Goal: Find specific page/section

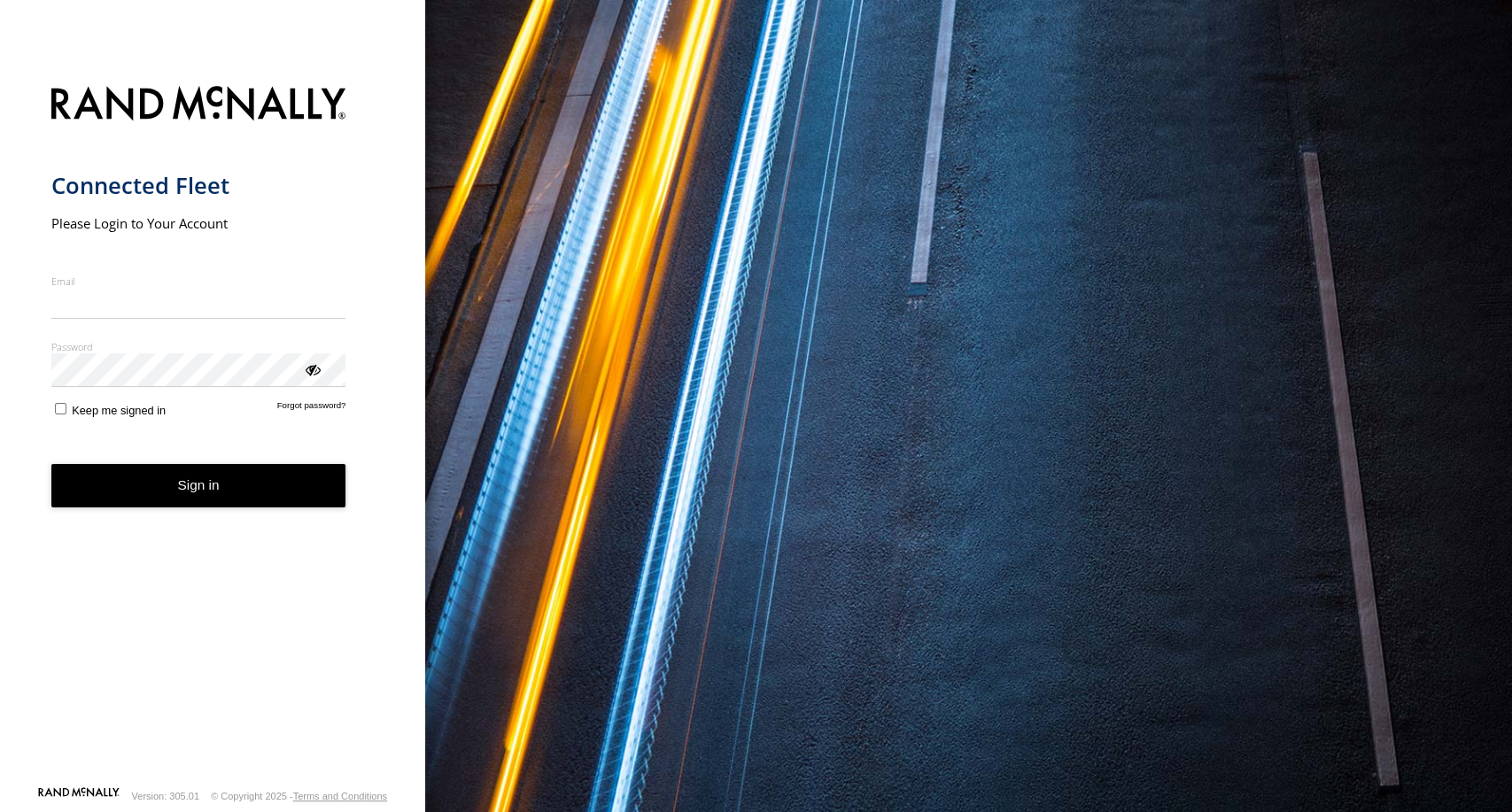
type input "**********"
click at [196, 486] on button "Sign in" at bounding box center [199, 486] width 295 height 43
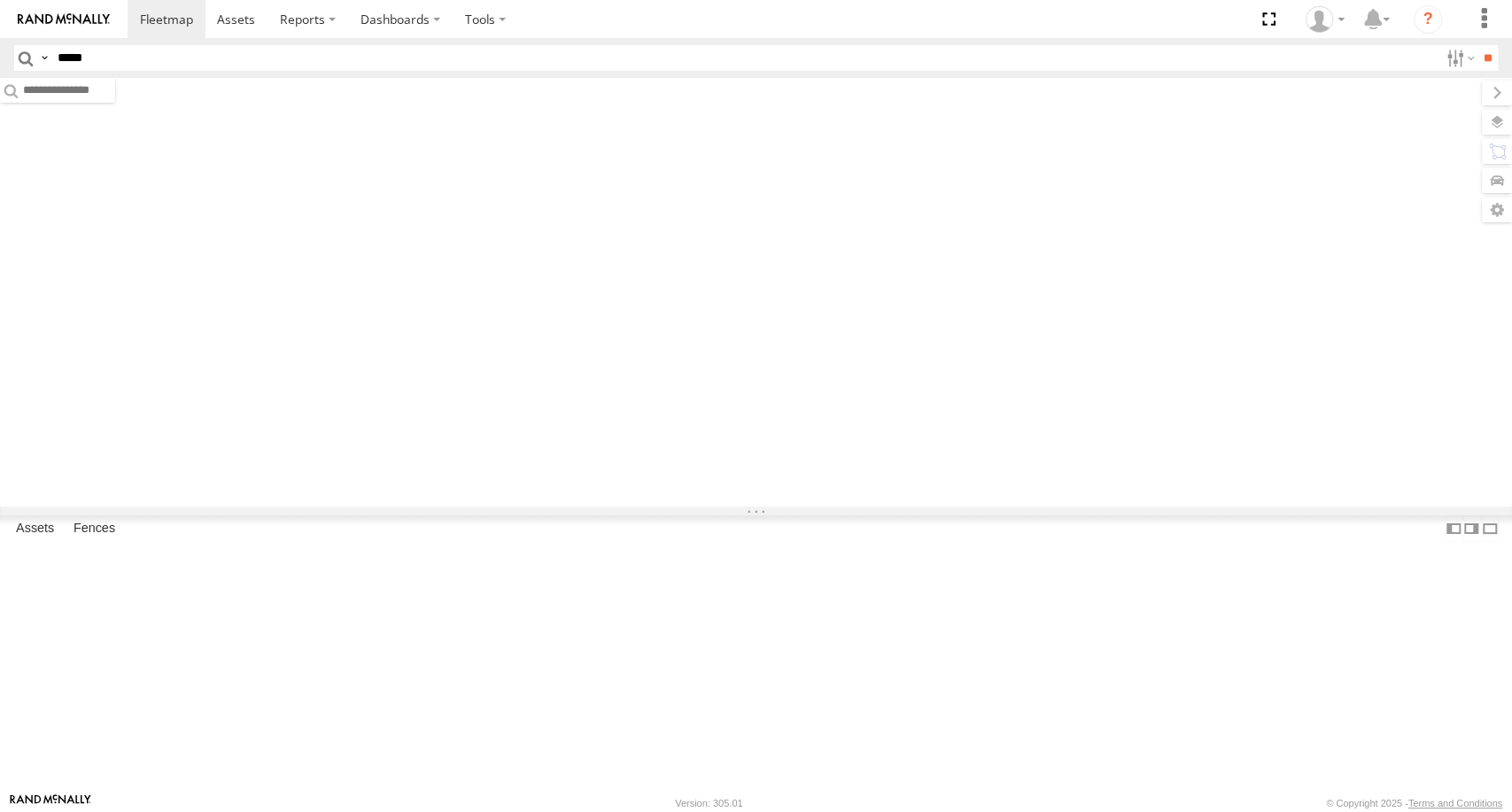
type input "*****"
click at [1478, 45] on input "**" at bounding box center [1487, 58] width 21 height 26
